Goal: Information Seeking & Learning: Check status

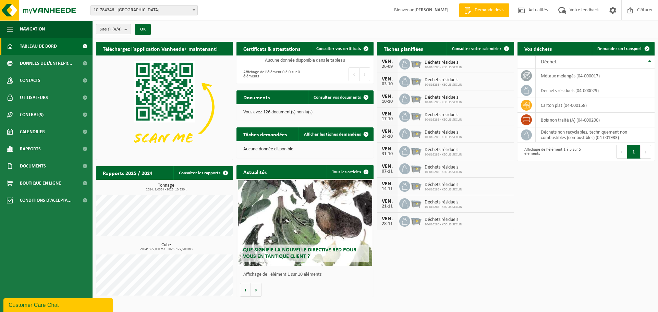
click at [177, 14] on span "10-784346 - [GEOGRAPHIC_DATA]" at bounding box center [144, 10] width 107 height 10
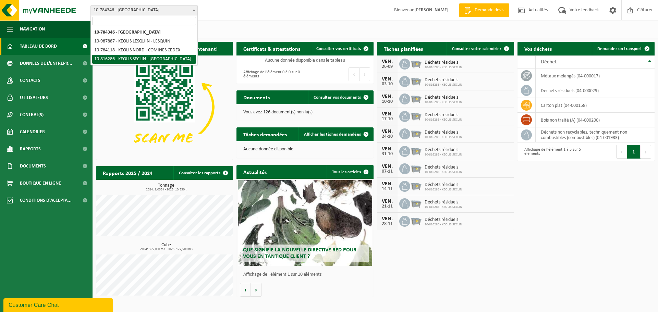
select select "39053"
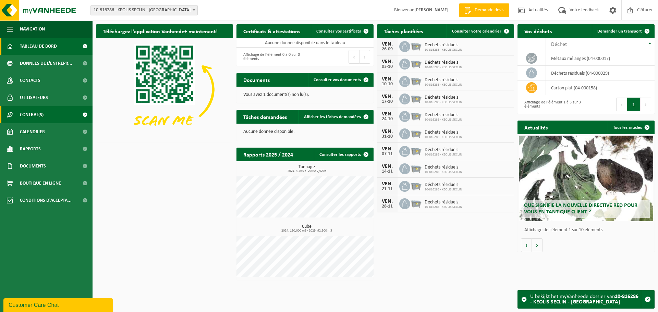
click at [47, 114] on link "Contrat(s)" at bounding box center [46, 114] width 93 height 17
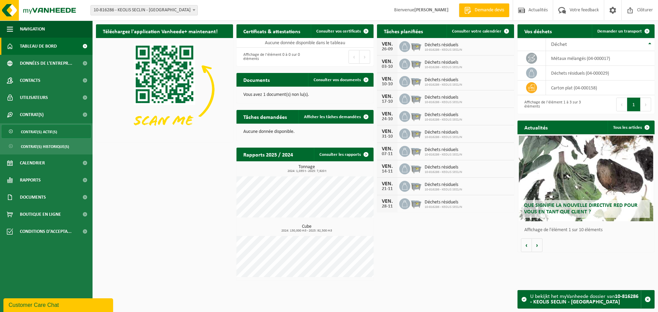
click at [50, 134] on span "Contrat(s) actif(s)" at bounding box center [39, 131] width 36 height 13
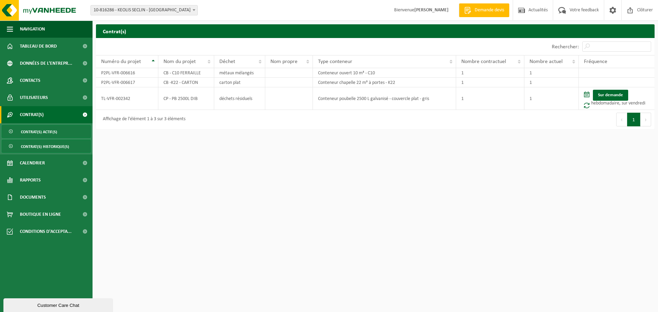
click at [58, 147] on span "Contrat(s) historique(s)" at bounding box center [45, 146] width 48 height 13
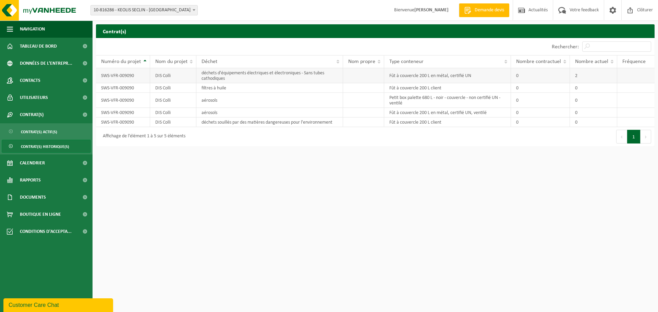
click at [600, 75] on td "2" at bounding box center [593, 75] width 47 height 15
click at [223, 79] on td "déchets d'équipements électriques et électroniques - Sans tubes cathodiques" at bounding box center [269, 75] width 146 height 15
click at [38, 133] on span "Contrat(s) actif(s)" at bounding box center [39, 131] width 36 height 13
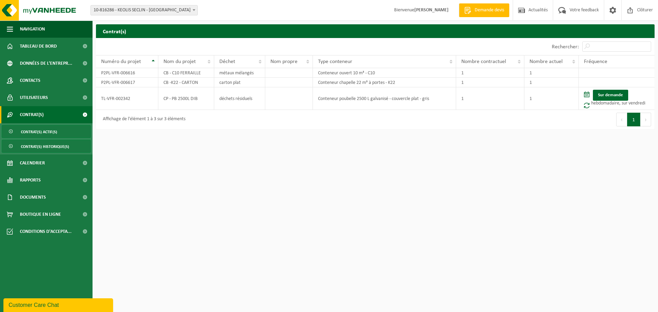
click at [43, 144] on span "Contrat(s) historique(s)" at bounding box center [45, 146] width 48 height 13
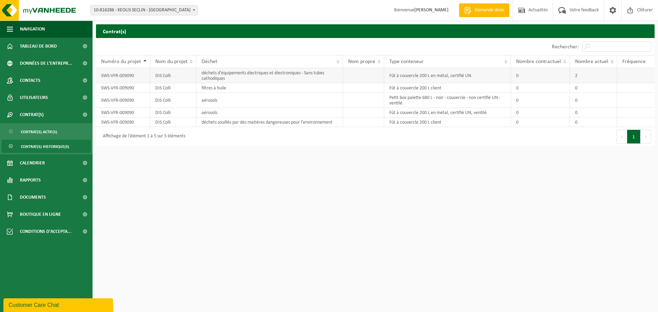
click at [112, 76] on td "SWS-VFR-009090" at bounding box center [123, 75] width 54 height 15
click at [125, 76] on td "SWS-VFR-009090" at bounding box center [123, 75] width 54 height 15
click at [139, 85] on td "SWS-VFR-009090" at bounding box center [123, 88] width 54 height 10
click at [244, 123] on td "déchets souillés par des matières dangereuses pour l'environnement" at bounding box center [269, 123] width 146 height 10
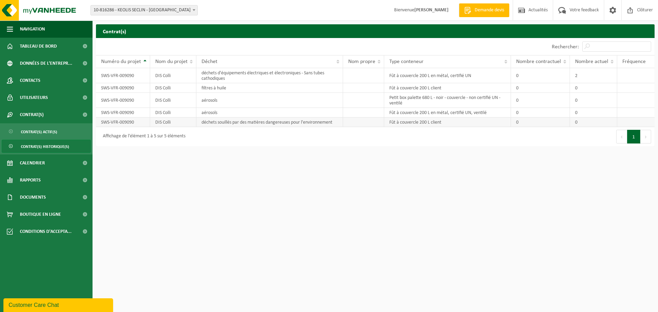
click at [169, 123] on td "DIS Colli" at bounding box center [173, 123] width 47 height 10
click at [135, 124] on td "SWS-VFR-009090" at bounding box center [123, 123] width 54 height 10
click at [121, 124] on td "SWS-VFR-009090" at bounding box center [123, 123] width 54 height 10
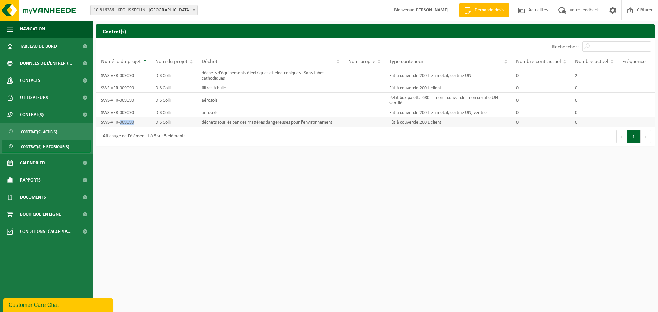
click at [121, 124] on td "SWS-VFR-009090" at bounding box center [123, 123] width 54 height 10
click at [132, 75] on td "SWS-VFR-009090" at bounding box center [123, 75] width 54 height 15
click at [37, 132] on span "Contrat(s) actif(s)" at bounding box center [39, 131] width 36 height 13
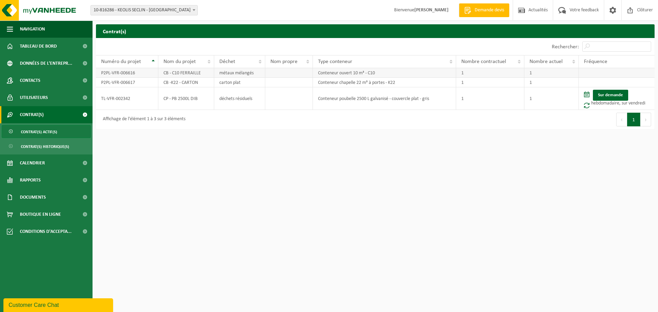
click at [121, 75] on td "P2PL-VFR-006616" at bounding box center [127, 73] width 62 height 10
click at [149, 94] on td "TL-VFR-002342" at bounding box center [127, 98] width 62 height 23
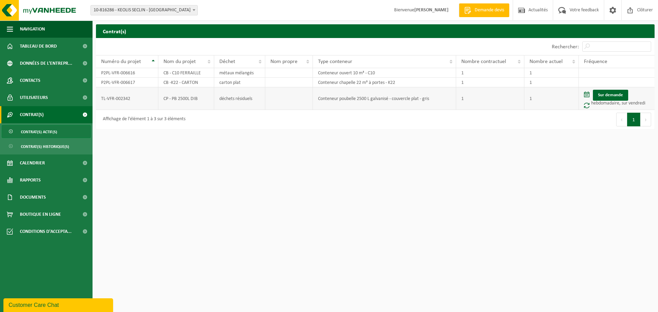
click at [149, 94] on td "TL-VFR-002342" at bounding box center [127, 98] width 62 height 23
click at [113, 104] on td "TL-VFR-002342" at bounding box center [127, 98] width 62 height 23
click at [46, 149] on span "Contrat(s) historique(s)" at bounding box center [45, 146] width 48 height 13
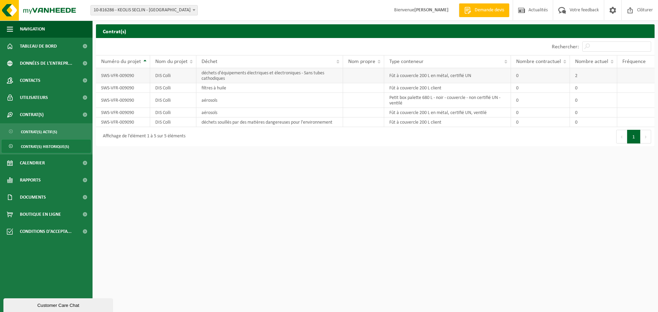
click at [131, 74] on td "SWS-VFR-009090" at bounding box center [123, 75] width 54 height 15
click at [191, 11] on span at bounding box center [194, 9] width 7 height 9
click at [222, 100] on td "aérosols" at bounding box center [269, 100] width 146 height 15
click at [217, 85] on td "filtres à huile" at bounding box center [269, 88] width 146 height 10
click at [222, 70] on td "déchets d'équipements électriques et électroniques - Sans tubes cathodiques" at bounding box center [269, 75] width 146 height 15
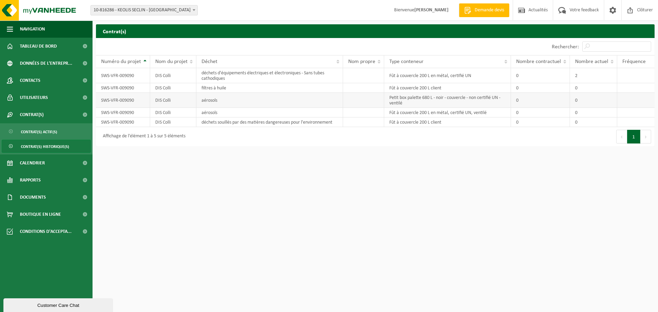
click at [214, 104] on td "aérosols" at bounding box center [269, 100] width 146 height 15
click at [215, 114] on td "aérosols" at bounding box center [269, 113] width 146 height 10
click at [218, 122] on td "déchets souillés par des matières dangereuses pour l'environnement" at bounding box center [269, 123] width 146 height 10
click at [48, 131] on span "Contrat(s) actif(s)" at bounding box center [39, 131] width 36 height 13
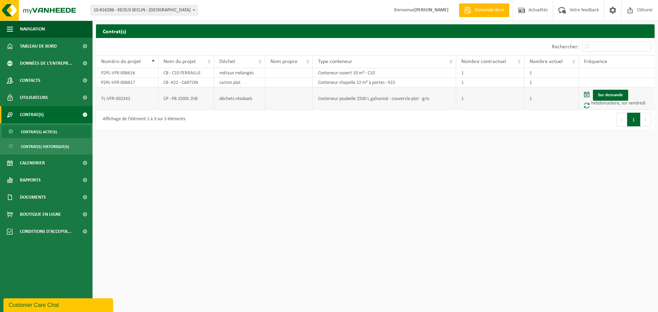
drag, startPoint x: 227, startPoint y: 124, endPoint x: 286, endPoint y: 100, distance: 64.4
click at [227, 124] on div "Affichage de l'élément 1 à 3 sur 3 éléments" at bounding box center [235, 119] width 279 height 19
